Goal: Information Seeking & Learning: Learn about a topic

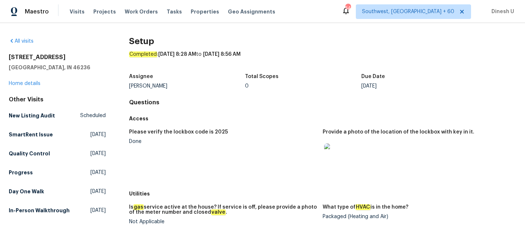
click at [128, 8] on div "Visits Projects Work Orders Tasks Properties Geo Assignments" at bounding box center [177, 11] width 214 height 15
click at [139, 12] on span "Work Orders" at bounding box center [141, 11] width 33 height 7
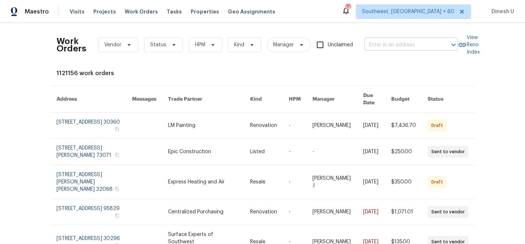
click at [398, 45] on input "text" at bounding box center [401, 44] width 73 height 11
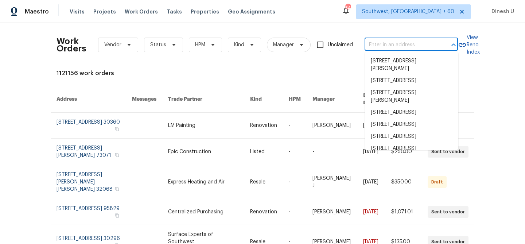
paste input "[STREET_ADDRESS]"
type input "[STREET_ADDRESS]"
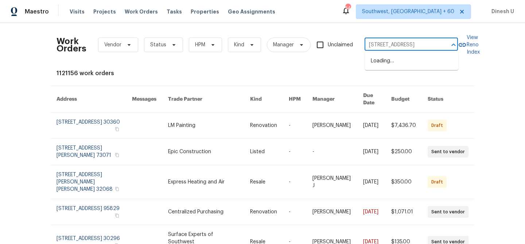
scroll to position [0, 28]
click at [385, 62] on li "[STREET_ADDRESS]" at bounding box center [411, 61] width 93 height 12
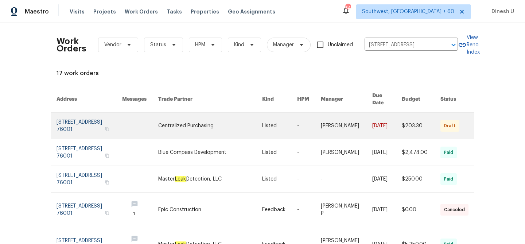
click at [82, 117] on link at bounding box center [90, 126] width 66 height 26
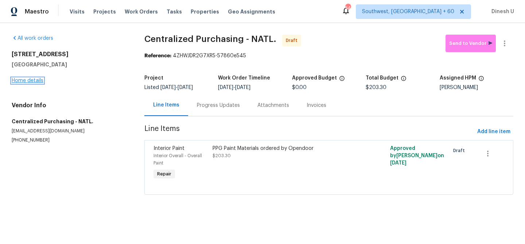
click at [27, 80] on link "Home details" at bounding box center [28, 80] width 32 height 5
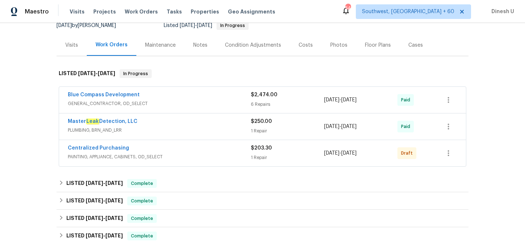
scroll to position [104, 0]
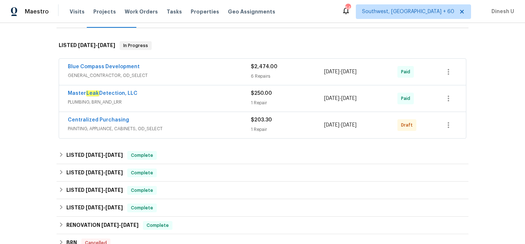
click at [253, 73] on div "6 Repairs" at bounding box center [287, 76] width 73 height 7
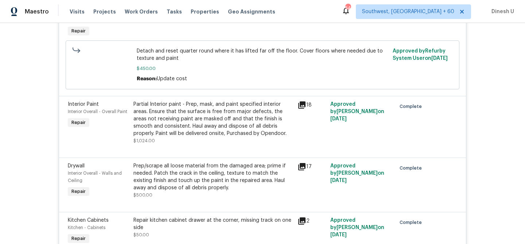
scroll to position [404, 0]
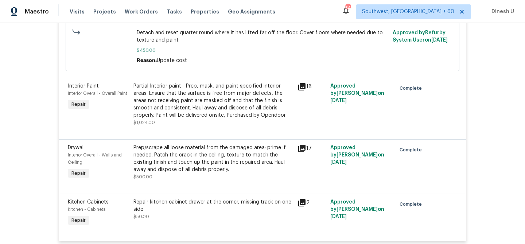
click at [303, 84] on icon at bounding box center [301, 86] width 7 height 7
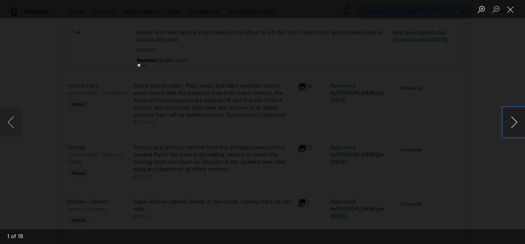
click at [513, 123] on button "Next image" at bounding box center [514, 122] width 22 height 29
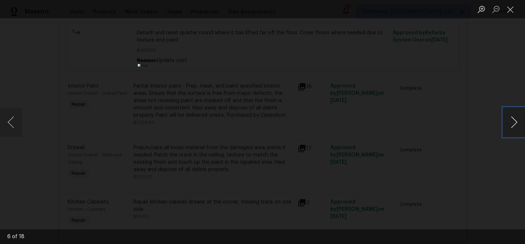
click at [513, 123] on button "Next image" at bounding box center [514, 122] width 22 height 29
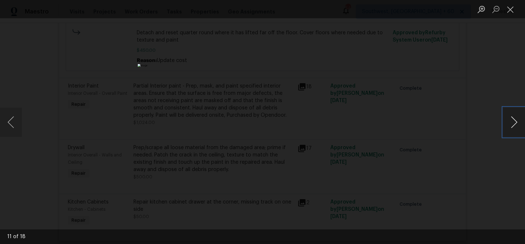
click at [513, 123] on button "Next image" at bounding box center [514, 122] width 22 height 29
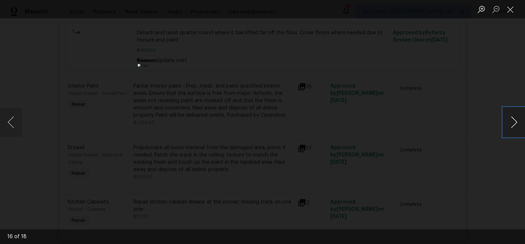
click at [513, 123] on button "Next image" at bounding box center [514, 122] width 22 height 29
click at [510, 7] on button "Close lightbox" at bounding box center [510, 9] width 15 height 13
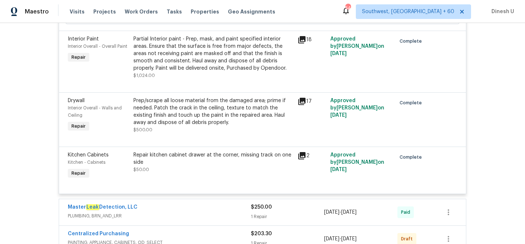
scroll to position [460, 0]
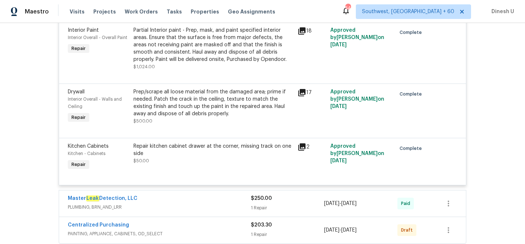
click at [303, 96] on icon at bounding box center [302, 92] width 9 height 9
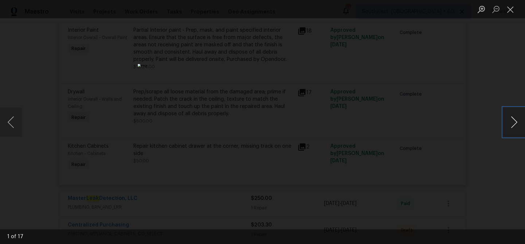
click at [518, 121] on button "Next image" at bounding box center [514, 122] width 22 height 29
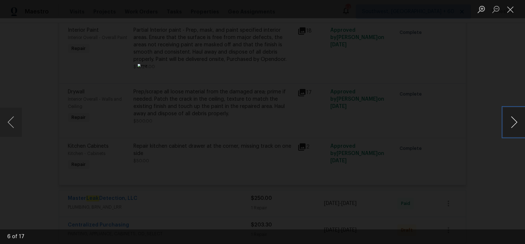
click at [518, 121] on button "Next image" at bounding box center [514, 122] width 22 height 29
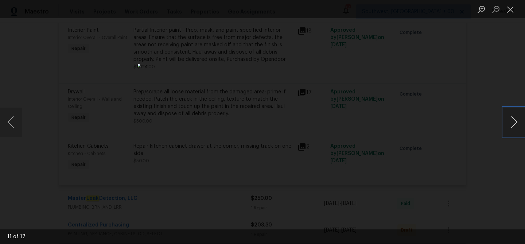
click at [518, 121] on button "Next image" at bounding box center [514, 122] width 22 height 29
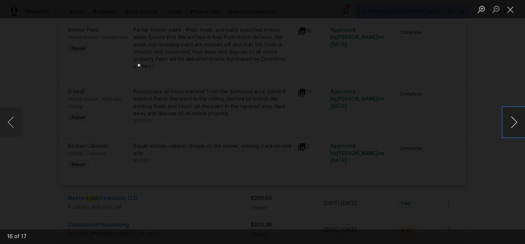
click at [518, 121] on button "Next image" at bounding box center [514, 122] width 22 height 29
click at [515, 5] on button "Close lightbox" at bounding box center [510, 9] width 15 height 13
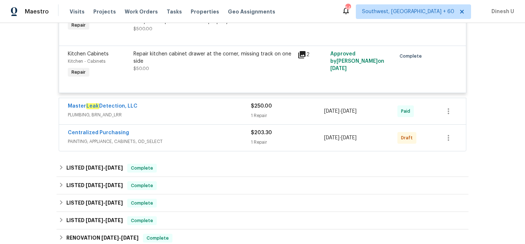
scroll to position [559, 0]
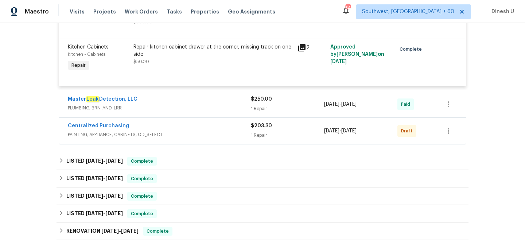
click at [262, 107] on div "1 Repair" at bounding box center [287, 108] width 73 height 7
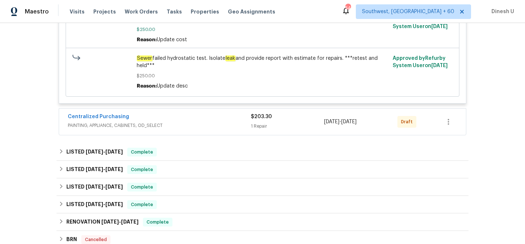
scroll to position [736, 0]
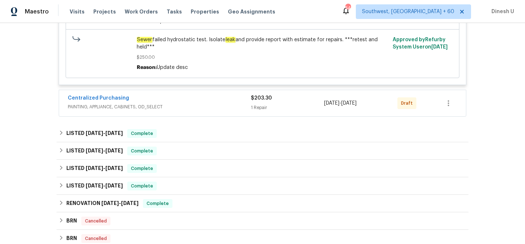
click at [249, 105] on span "PAINTING, APPLIANCE, CABINETS, OD_SELECT" at bounding box center [159, 106] width 183 height 7
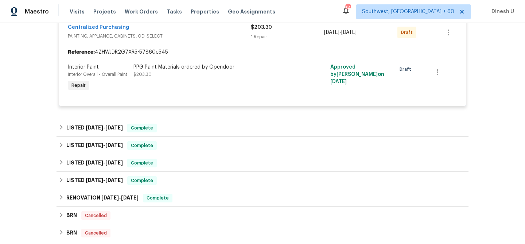
scroll to position [828, 0]
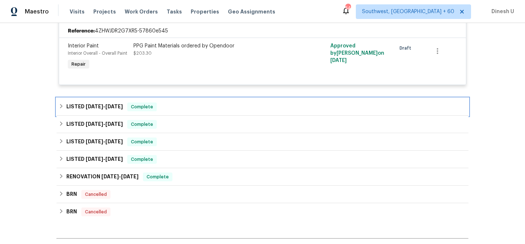
click at [116, 107] on span "[DATE]" at bounding box center [114, 106] width 18 height 5
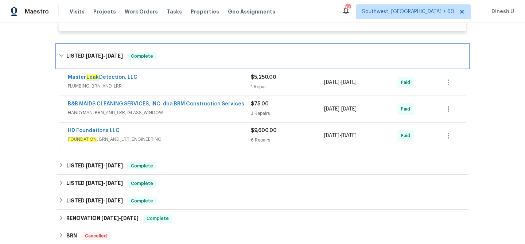
scroll to position [893, 0]
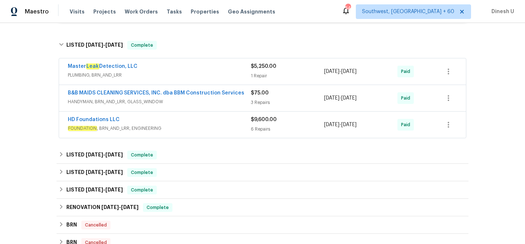
click at [255, 74] on div "$5,250.00 1 Repair" at bounding box center [287, 72] width 73 height 18
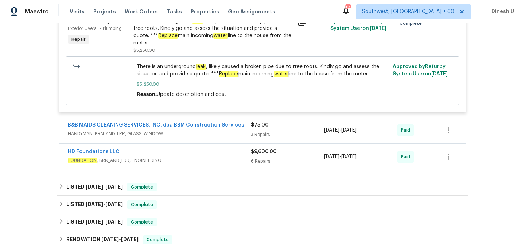
scroll to position [988, 0]
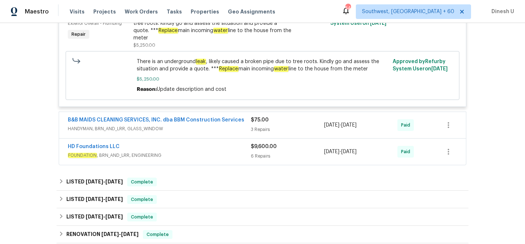
click at [261, 126] on div "3 Repairs" at bounding box center [287, 129] width 73 height 7
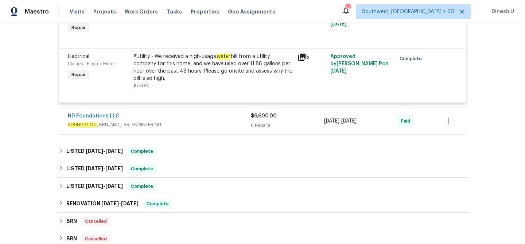
scroll to position [1226, 0]
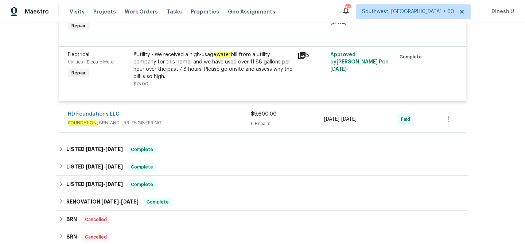
click at [257, 120] on div "6 Repairs" at bounding box center [287, 123] width 73 height 7
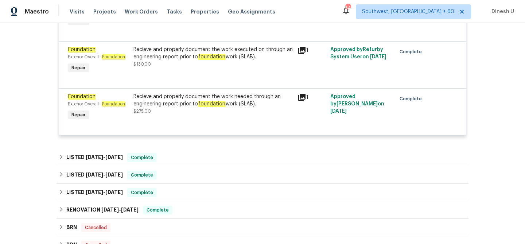
scroll to position [1551, 0]
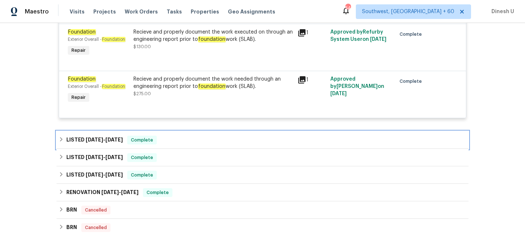
click at [115, 137] on span "[DATE]" at bounding box center [114, 139] width 18 height 5
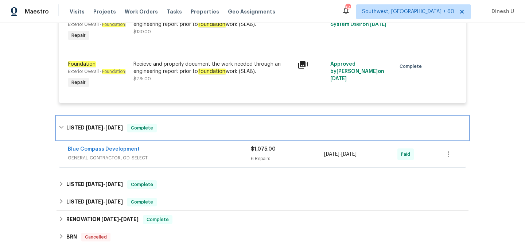
scroll to position [1596, 0]
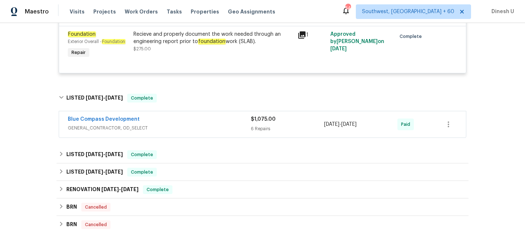
click at [259, 125] on div "6 Repairs" at bounding box center [287, 128] width 73 height 7
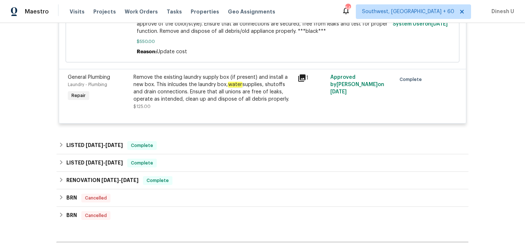
scroll to position [2017, 0]
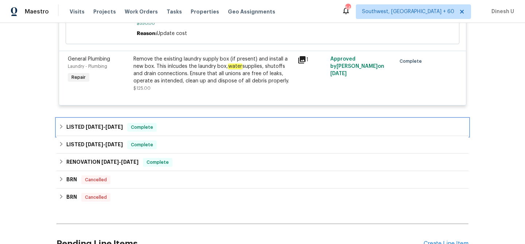
click at [121, 123] on h6 "LISTED [DATE] - [DATE]" at bounding box center [94, 127] width 57 height 9
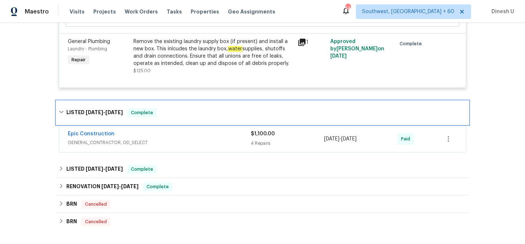
scroll to position [2068, 0]
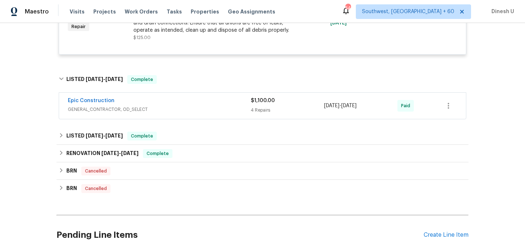
click at [257, 105] on div "$1,100.00 4 Repairs" at bounding box center [287, 106] width 73 height 18
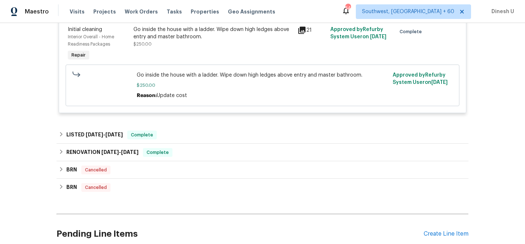
scroll to position [2368, 0]
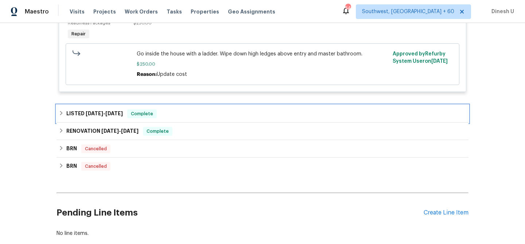
click at [110, 111] on span "[DATE]" at bounding box center [114, 113] width 18 height 5
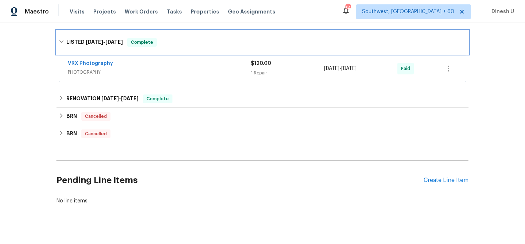
scroll to position [2446, 0]
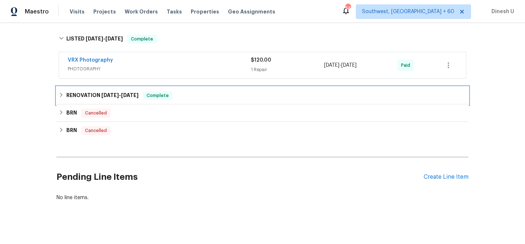
click at [139, 93] on span "[DATE]" at bounding box center [130, 95] width 18 height 5
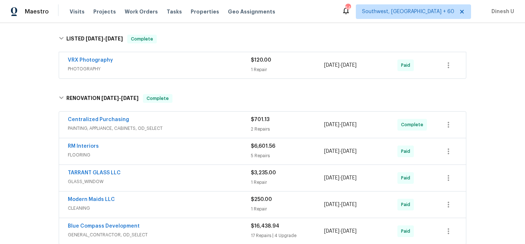
click at [261, 117] on span "$701.13" at bounding box center [260, 119] width 19 height 5
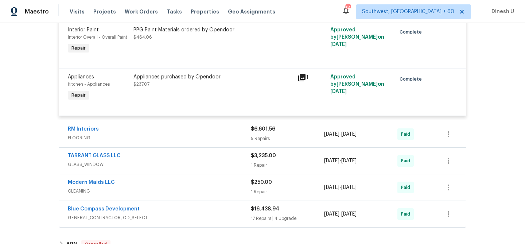
scroll to position [2607, 0]
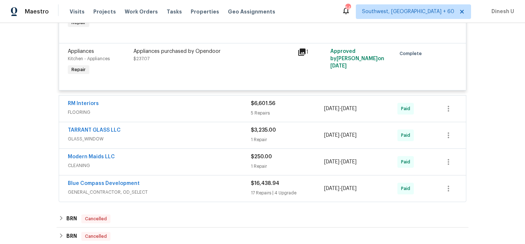
click at [255, 109] on div "5 Repairs" at bounding box center [287, 112] width 73 height 7
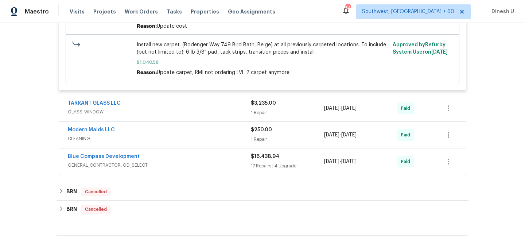
scroll to position [3059, 0]
click at [257, 109] on div "1 Repair" at bounding box center [287, 112] width 73 height 7
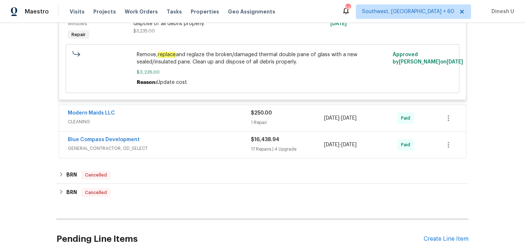
scroll to position [3197, 0]
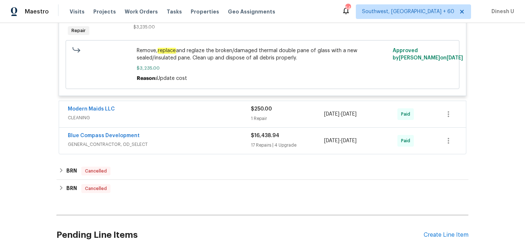
click at [261, 115] on div "1 Repair" at bounding box center [287, 118] width 73 height 7
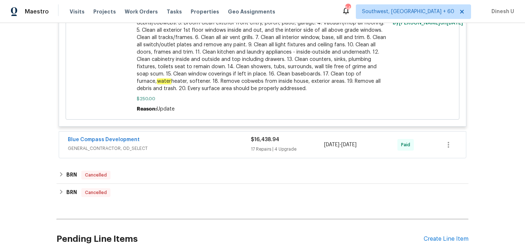
scroll to position [3476, 0]
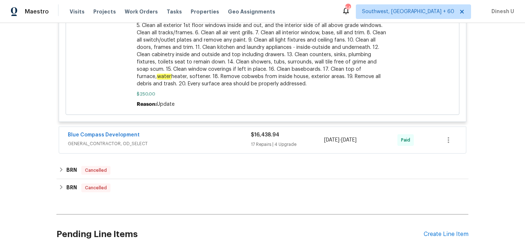
click at [267, 144] on div "17 Repairs | 4 Upgrade" at bounding box center [287, 144] width 73 height 7
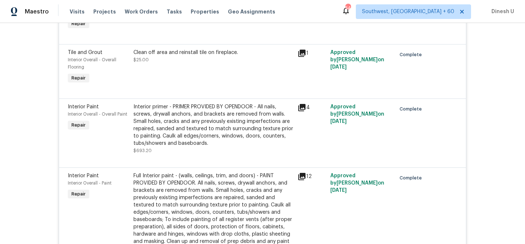
scroll to position [4527, 0]
click at [306, 103] on div "4" at bounding box center [312, 107] width 28 height 9
click at [303, 104] on icon at bounding box center [301, 107] width 7 height 7
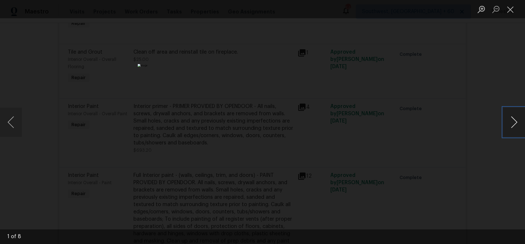
click at [514, 122] on button "Next image" at bounding box center [514, 122] width 22 height 29
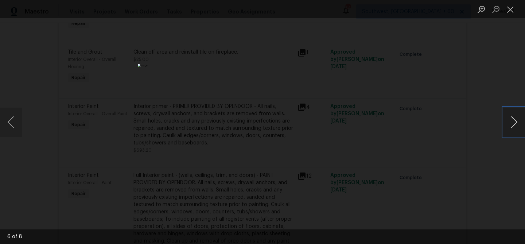
click at [514, 122] on button "Next image" at bounding box center [514, 122] width 22 height 29
click at [508, 8] on button "Close lightbox" at bounding box center [510, 9] width 15 height 13
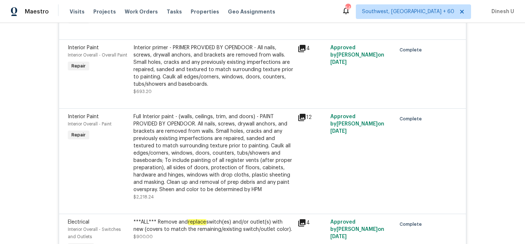
scroll to position [4587, 0]
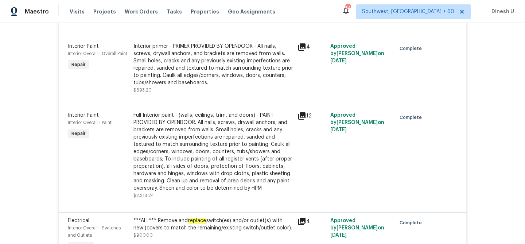
click at [303, 112] on icon at bounding box center [301, 115] width 7 height 7
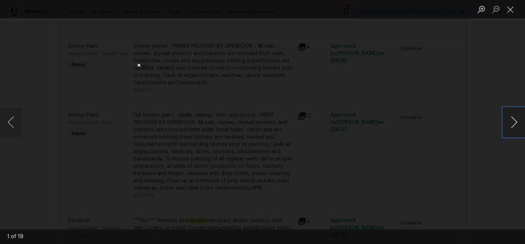
click at [516, 123] on button "Next image" at bounding box center [514, 122] width 22 height 29
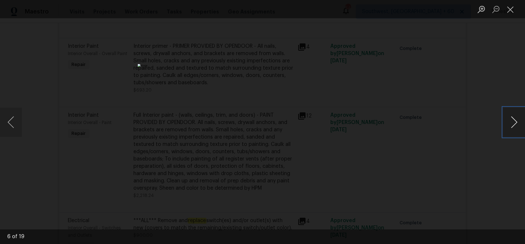
click at [516, 123] on button "Next image" at bounding box center [514, 122] width 22 height 29
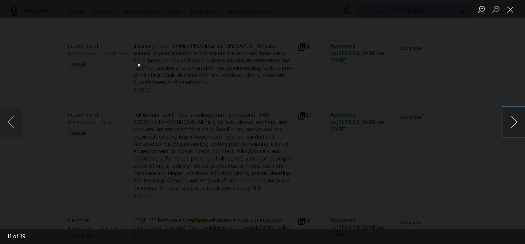
click at [516, 123] on button "Next image" at bounding box center [514, 122] width 22 height 29
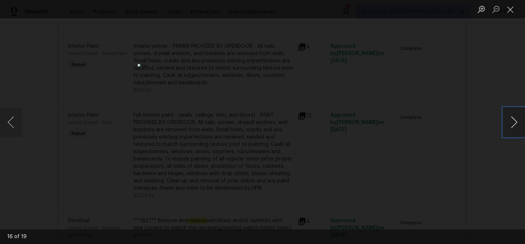
click at [516, 123] on button "Next image" at bounding box center [514, 122] width 22 height 29
click at [510, 5] on button "Close lightbox" at bounding box center [510, 9] width 15 height 13
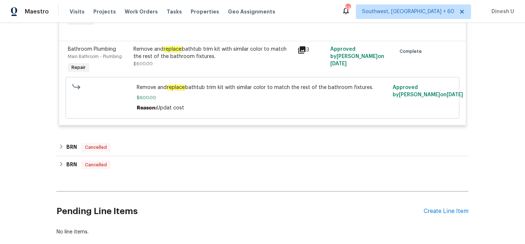
scroll to position [5014, 0]
